Goal: Transaction & Acquisition: Purchase product/service

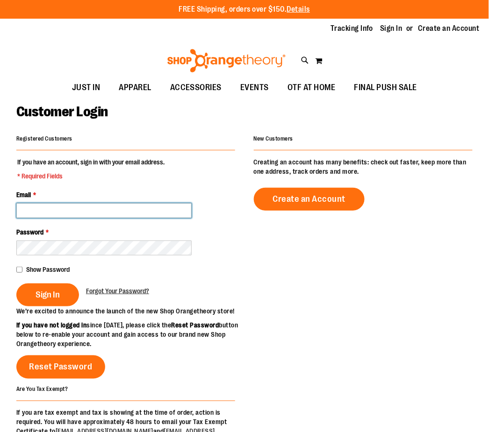
click at [122, 213] on input "Email *" at bounding box center [103, 210] width 175 height 15
click at [74, 207] on input "Email *" at bounding box center [103, 210] width 175 height 15
type input "**********"
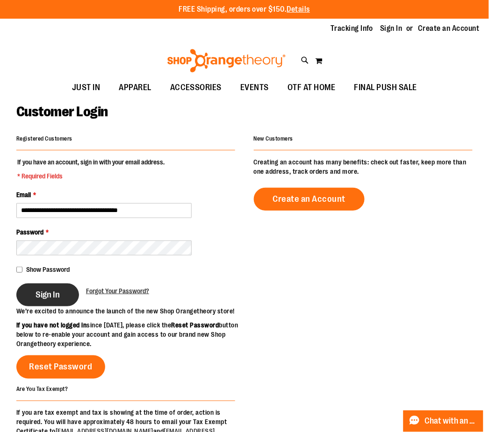
click at [51, 287] on button "Sign In" at bounding box center [47, 295] width 63 height 23
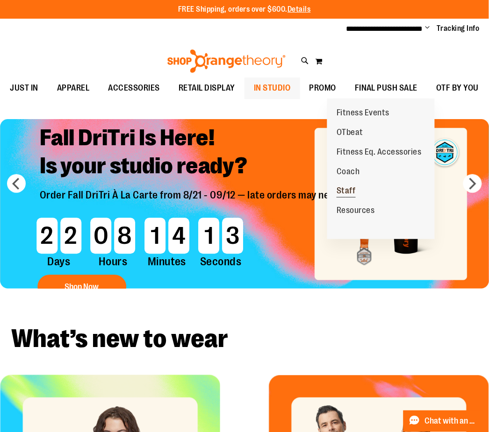
click at [350, 191] on span "Staff" at bounding box center [346, 192] width 19 height 12
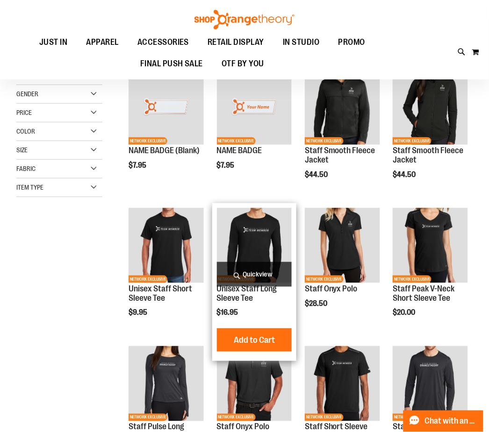
scroll to position [9, 0]
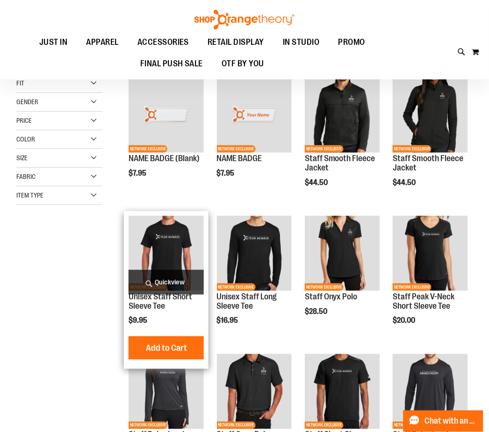
click at [160, 262] on img "product" at bounding box center [166, 253] width 75 height 75
